Goal: Navigation & Orientation: Find specific page/section

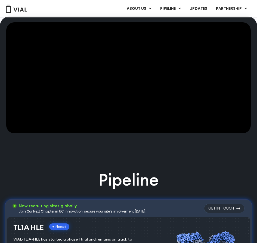
scroll to position [22, 0]
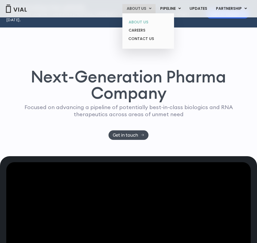
click at [148, 22] on link "ABOUT US" at bounding box center [148, 22] width 48 height 8
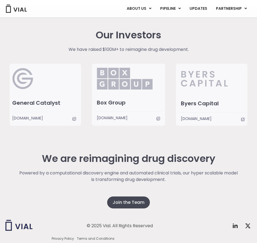
scroll to position [1002, 0]
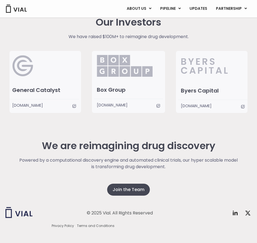
click at [126, 187] on div "© 2025 Vial. All Rights Reserved Twitter X Logo Privacy Policy Terms and Condit…" at bounding box center [128, 219] width 247 height 64
click at [130, 187] on div "© 2025 Vial. All Rights Reserved Twitter X Logo Privacy Policy Terms and Condit…" at bounding box center [128, 219] width 247 height 64
click at [137, 187] on div "© 2025 Vial. All Rights Reserved Twitter X Logo Privacy Policy Terms and Condit…" at bounding box center [128, 219] width 247 height 64
click at [131, 187] on div "© 2025 Vial. All Rights Reserved Twitter X Logo Privacy Policy Terms and Condit…" at bounding box center [128, 219] width 247 height 64
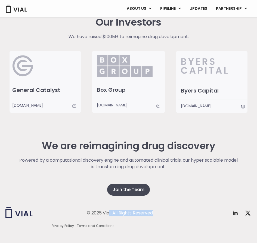
click at [131, 187] on div "© 2025 Vial. All Rights Reserved Twitter X Logo Privacy Policy Terms and Condit…" at bounding box center [128, 219] width 247 height 64
click at [139, 158] on p "Powered by a computational discovery engine and automated clinical trials, our …" at bounding box center [129, 163] width 220 height 13
click at [130, 187] on div "© 2025 Vial. All Rights Reserved Twitter X Logo Privacy Policy Terms and Condit…" at bounding box center [128, 219] width 247 height 64
click at [131, 187] on div "© 2025 Vial. All Rights Reserved Twitter X Logo Privacy Policy Terms and Condit…" at bounding box center [128, 219] width 247 height 64
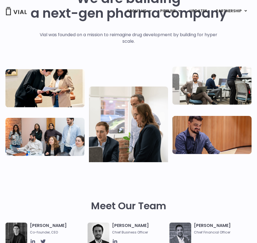
scroll to position [0, 0]
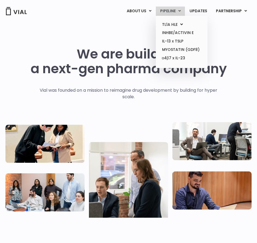
click at [176, 9] on link "PIPELINE" at bounding box center [170, 11] width 29 height 9
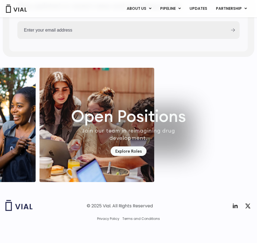
scroll to position [1461, 0]
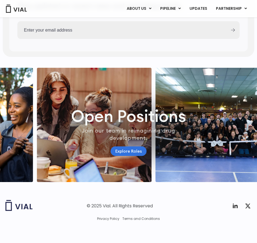
click at [124, 150] on link "Explore Roles" at bounding box center [129, 152] width 36 height 10
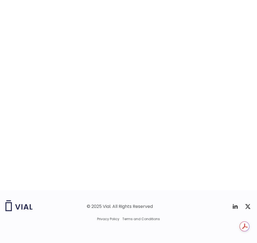
scroll to position [780, 0]
